Goal: Task Accomplishment & Management: Manage account settings

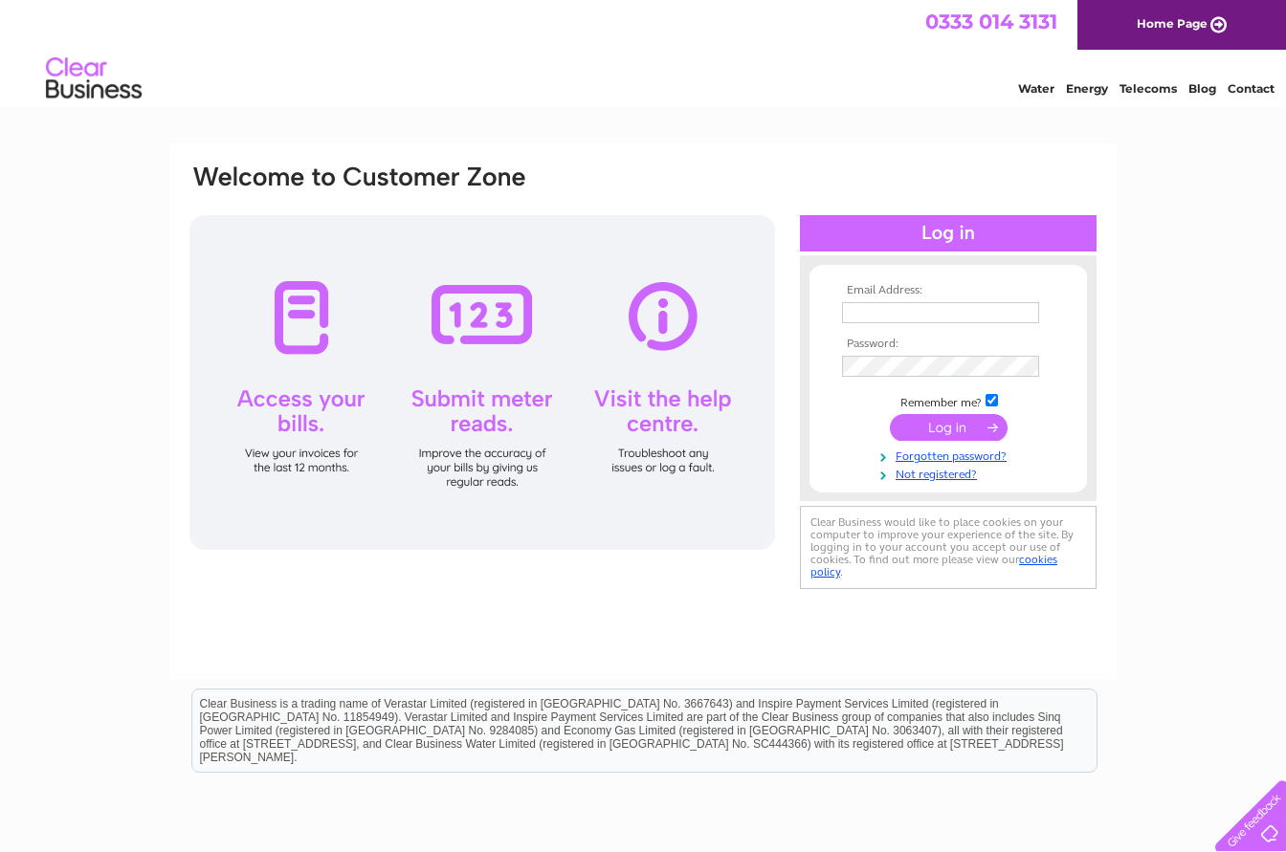
click at [888, 311] on input "text" at bounding box center [940, 312] width 197 height 21
type input "[PERSON_NAME][EMAIL_ADDRESS][DOMAIN_NAME]"
click at [947, 419] on input "submit" at bounding box center [949, 427] width 118 height 27
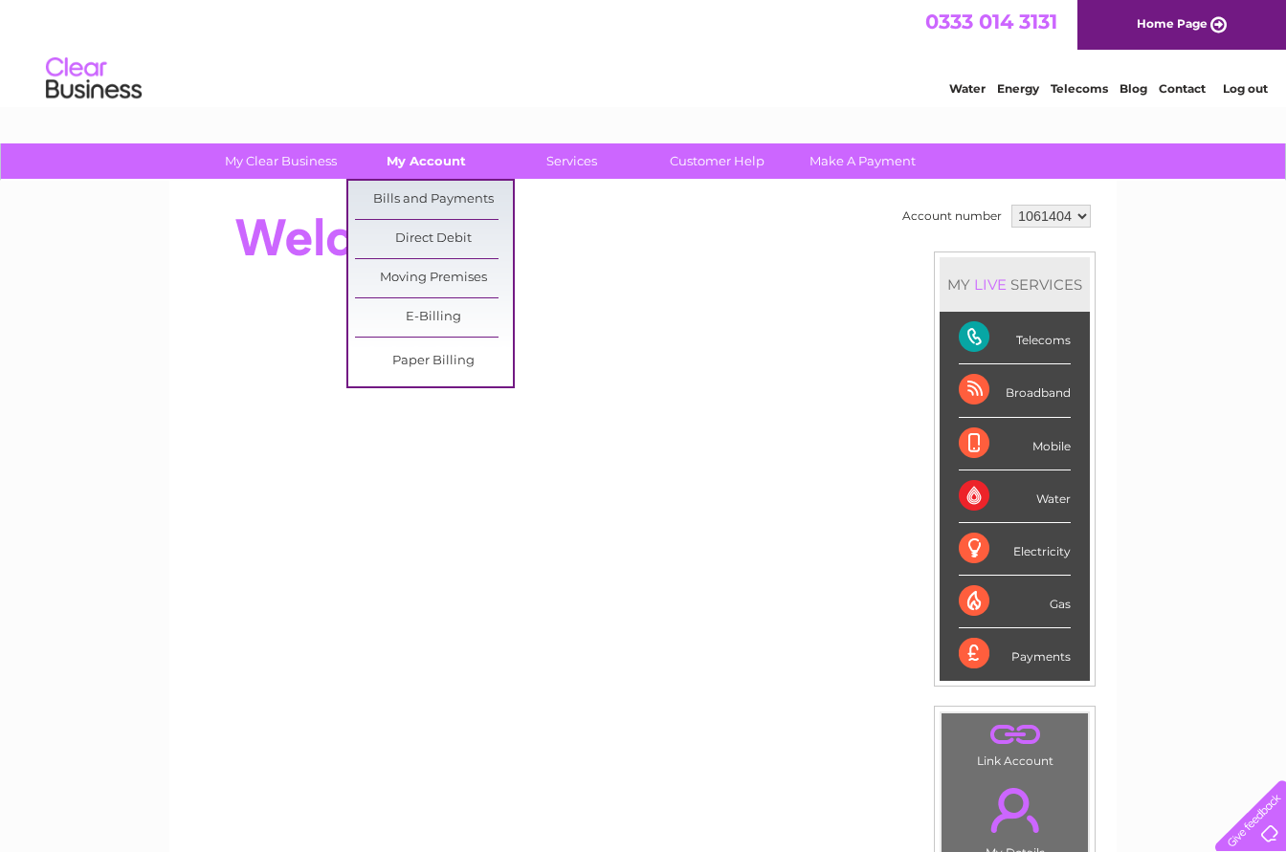
click at [421, 168] on link "My Account" at bounding box center [426, 161] width 158 height 35
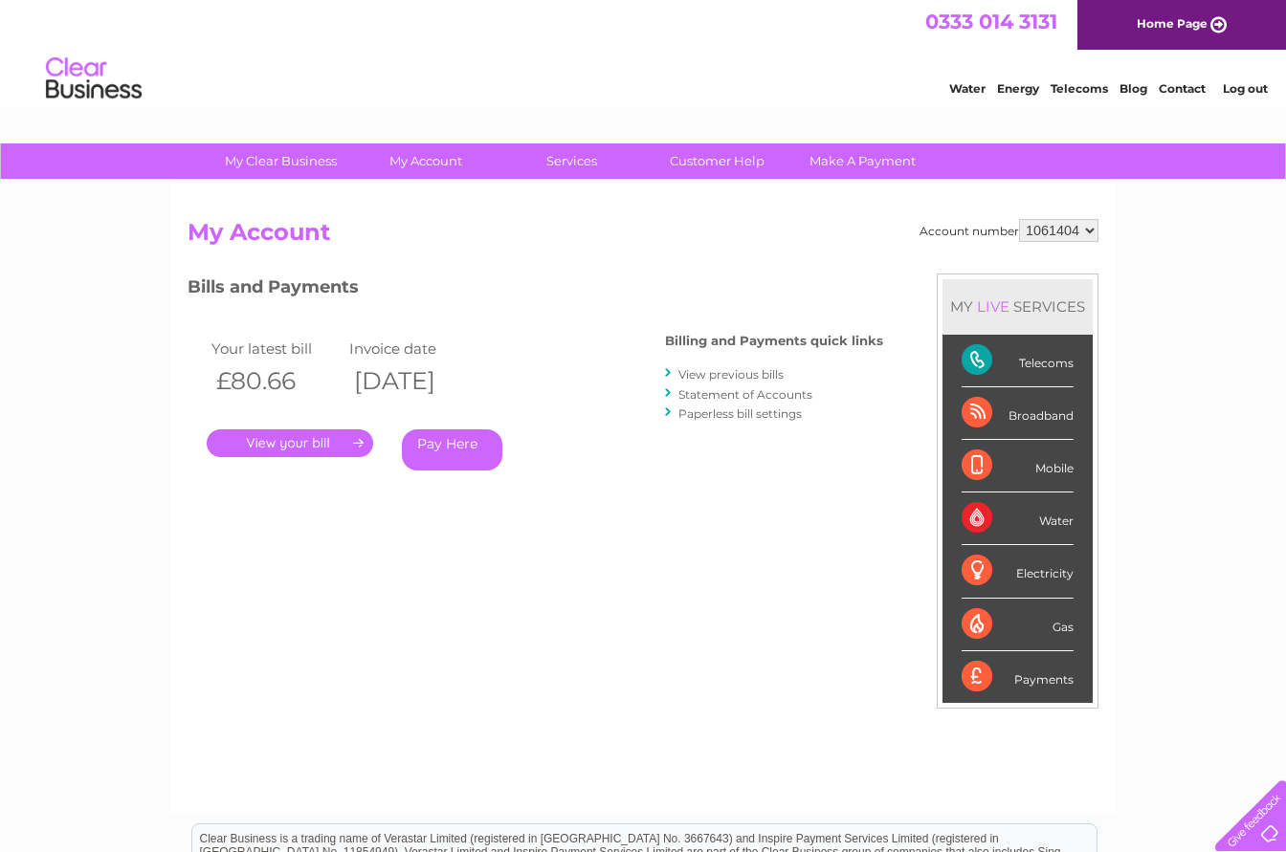
click at [301, 440] on link "." at bounding box center [290, 444] width 166 height 28
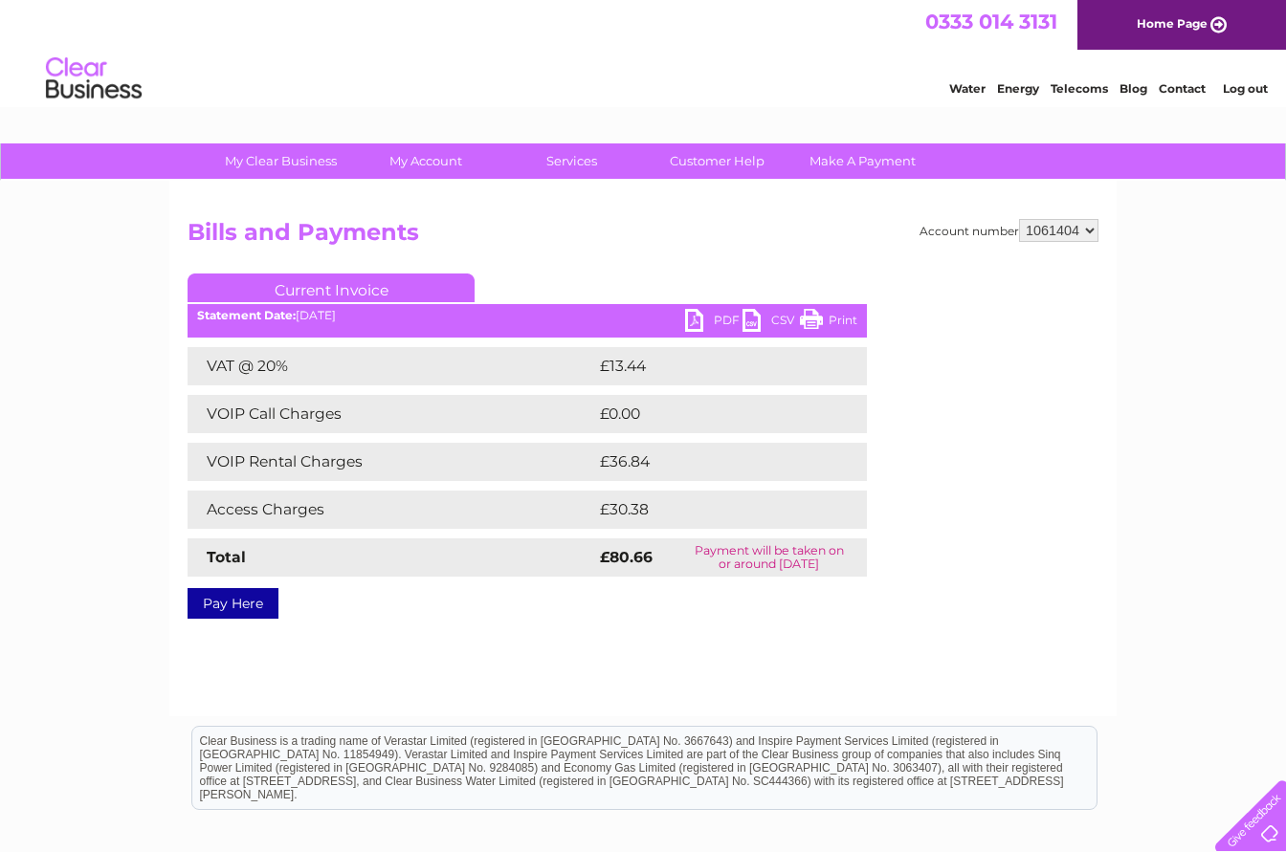
click at [719, 313] on link "PDF" at bounding box center [713, 323] width 57 height 28
click at [1248, 87] on link "Log out" at bounding box center [1245, 88] width 45 height 14
